Goal: Navigation & Orientation: Go to known website

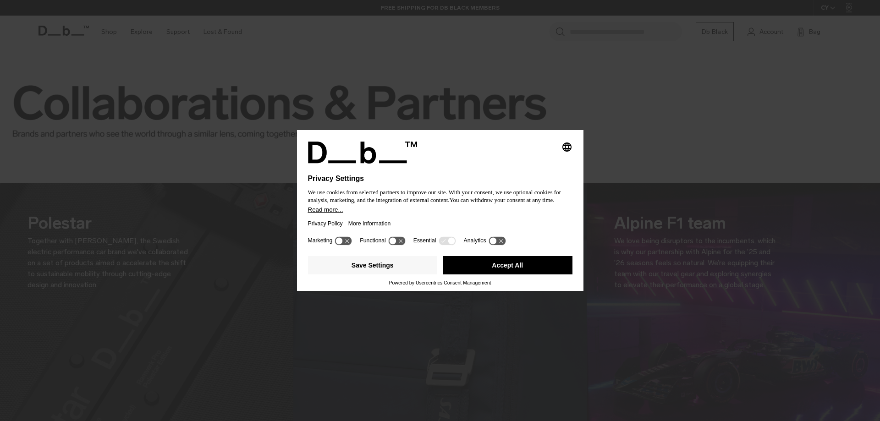
click at [519, 264] on button "Accept All" at bounding box center [508, 265] width 130 height 18
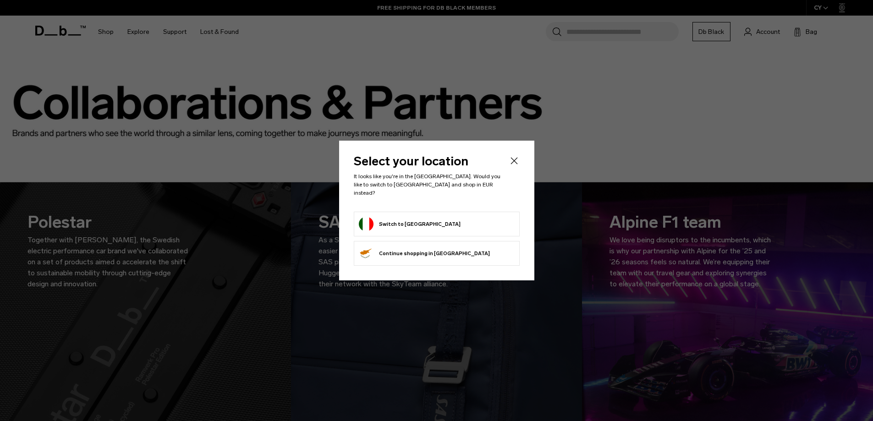
click at [462, 217] on form "Switch to [GEOGRAPHIC_DATA]" at bounding box center [437, 224] width 156 height 15
click at [393, 218] on button "Switch to [GEOGRAPHIC_DATA]" at bounding box center [410, 224] width 102 height 15
